Goal: Complete application form

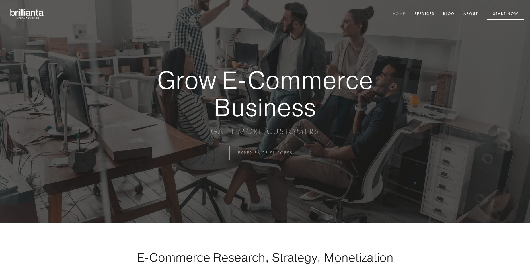
scroll to position [1502, 0]
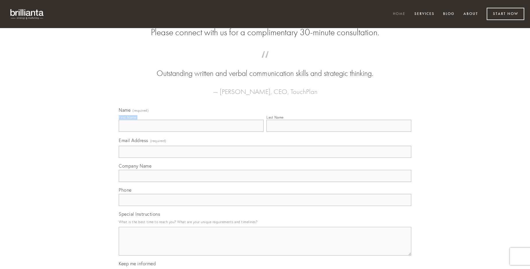
type input "[PERSON_NAME]"
click at [338, 132] on input "Last Name" at bounding box center [338, 126] width 145 height 12
type input "[PERSON_NAME]"
click at [265, 158] on input "Email Address (required)" at bounding box center [265, 152] width 292 height 12
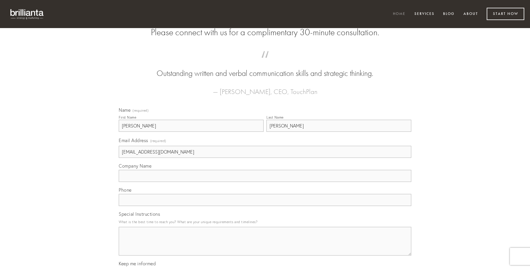
type input "[EMAIL_ADDRESS][DOMAIN_NAME]"
click at [265, 182] on input "Company Name" at bounding box center [265, 176] width 292 height 12
type input "truculenter"
click at [265, 206] on input "text" at bounding box center [265, 200] width 292 height 12
click at [265, 246] on textarea "Special Instructions" at bounding box center [265, 241] width 292 height 29
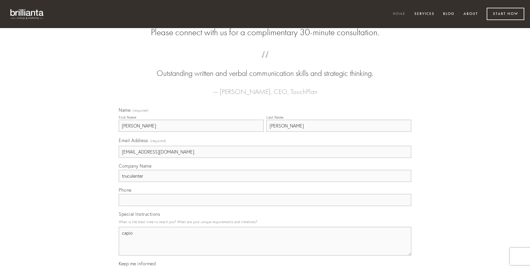
type textarea "capio"
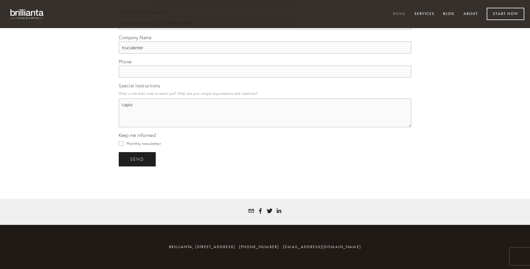
click at [138, 159] on span "send" at bounding box center [137, 159] width 14 height 5
